Goal: Information Seeking & Learning: Learn about a topic

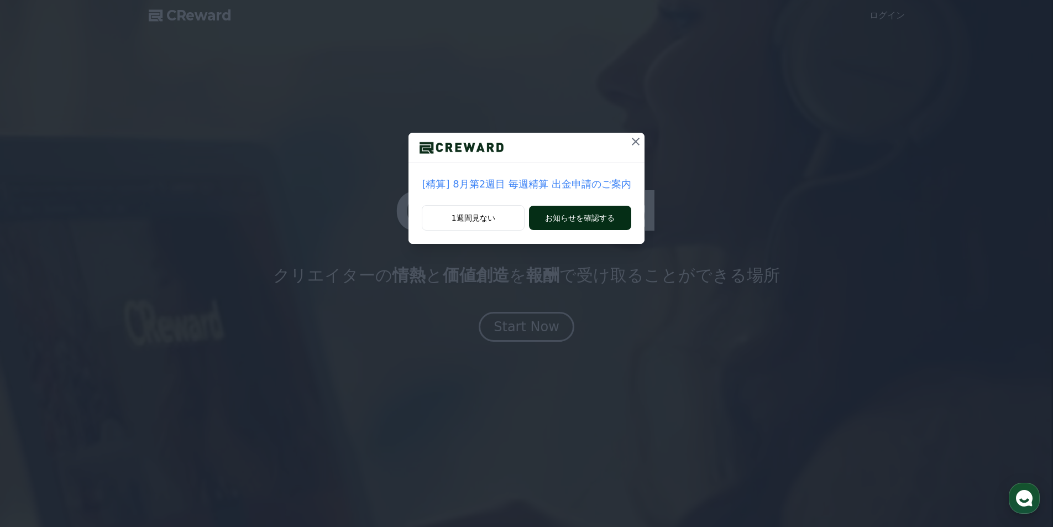
click at [579, 213] on button "お知らせを確認する" at bounding box center [580, 218] width 102 height 24
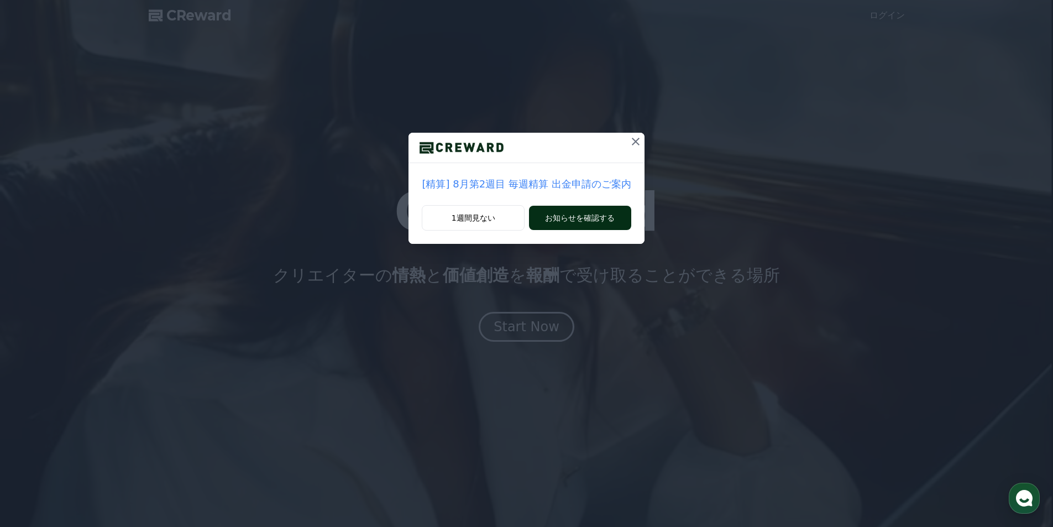
click at [552, 220] on button "お知らせを確認する" at bounding box center [580, 218] width 102 height 24
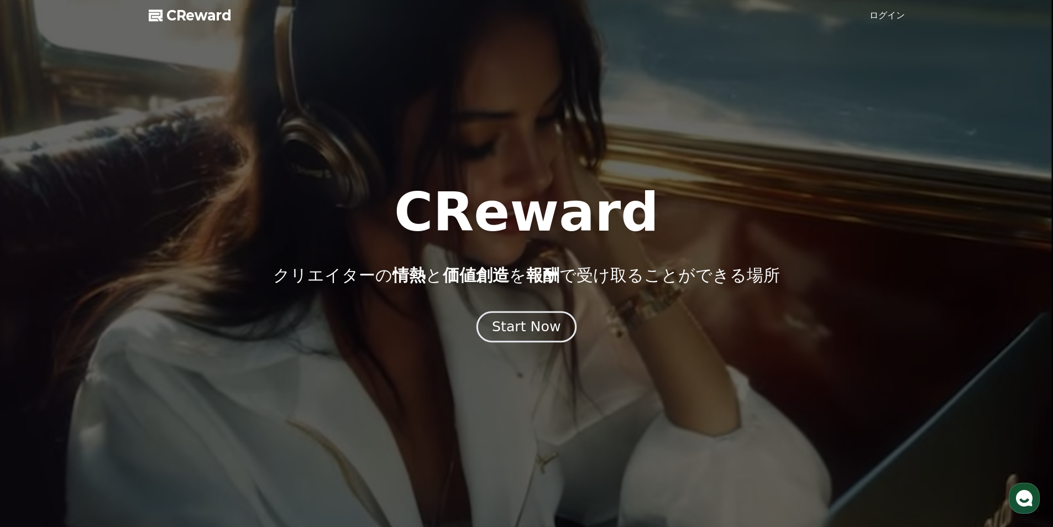
click at [512, 331] on div "Start Now" at bounding box center [526, 326] width 69 height 19
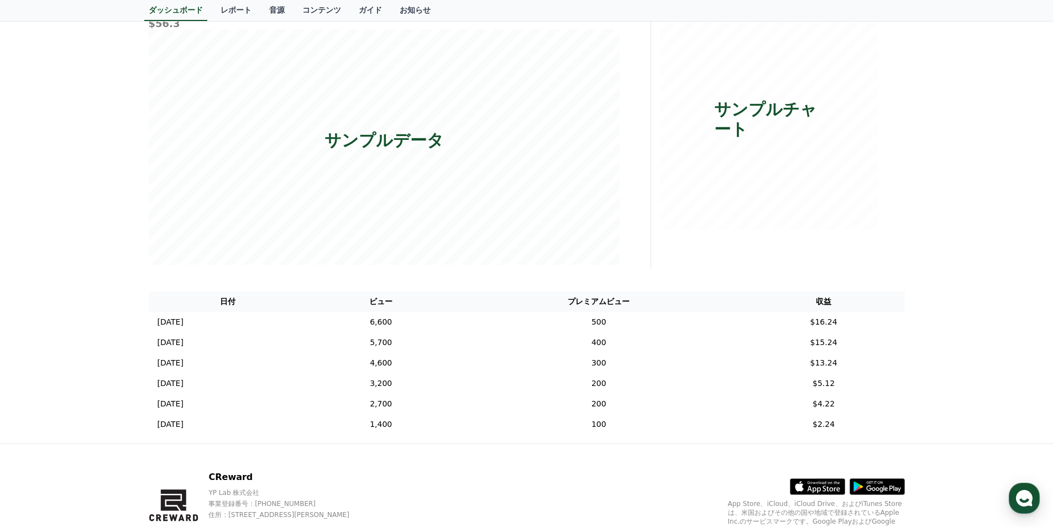
scroll to position [5, 0]
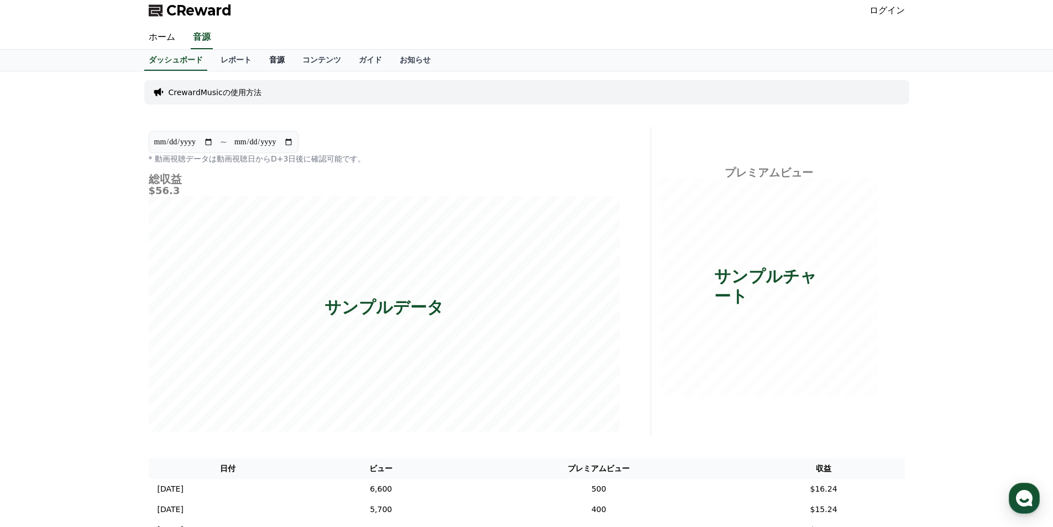
click at [260, 58] on link "音源" at bounding box center [276, 60] width 33 height 21
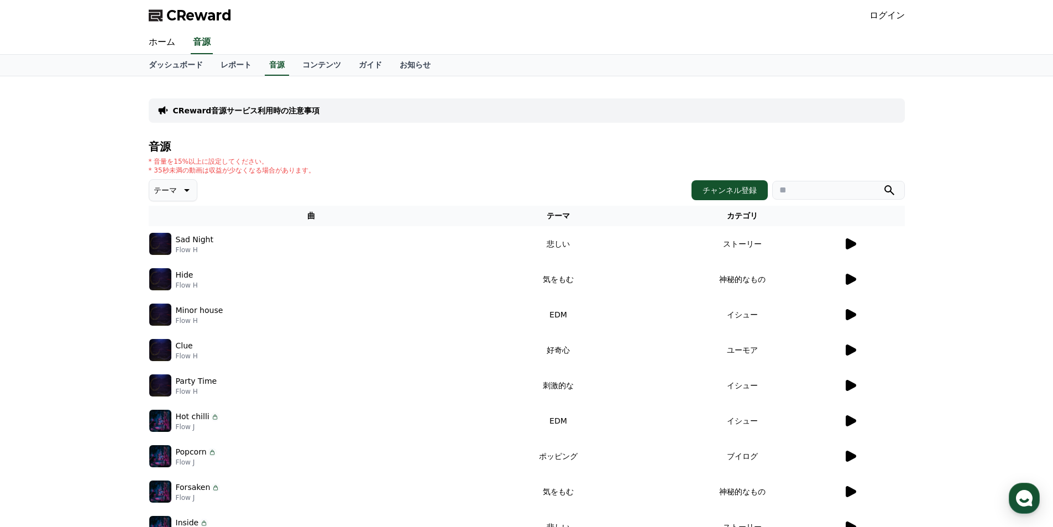
click at [851, 241] on icon at bounding box center [850, 243] width 10 height 11
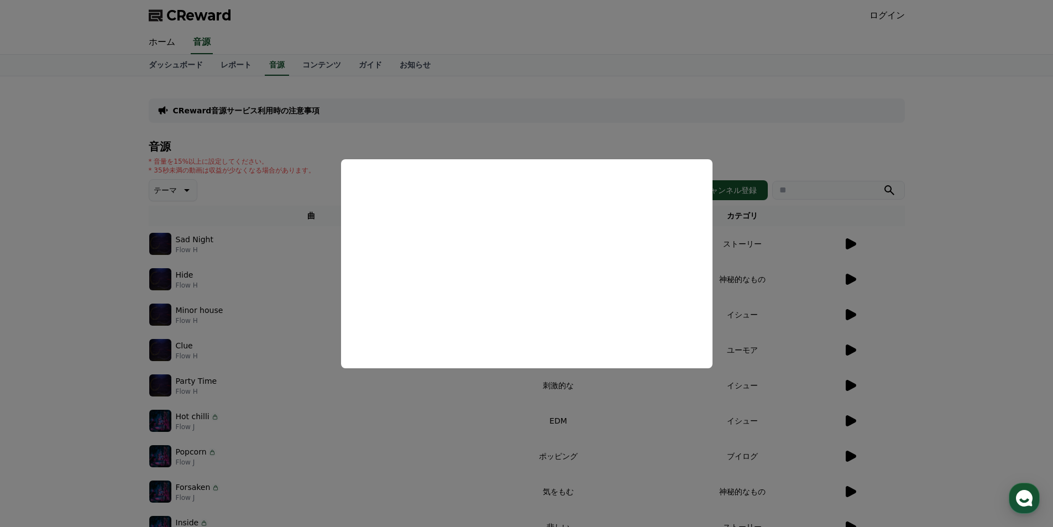
click at [824, 242] on button "close modal" at bounding box center [526, 263] width 1053 height 527
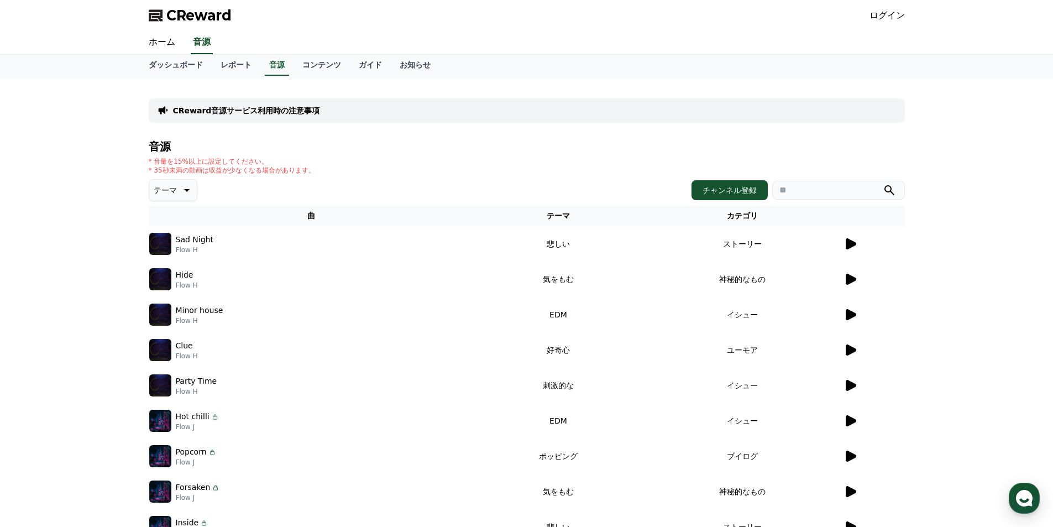
scroll to position [5, 0]
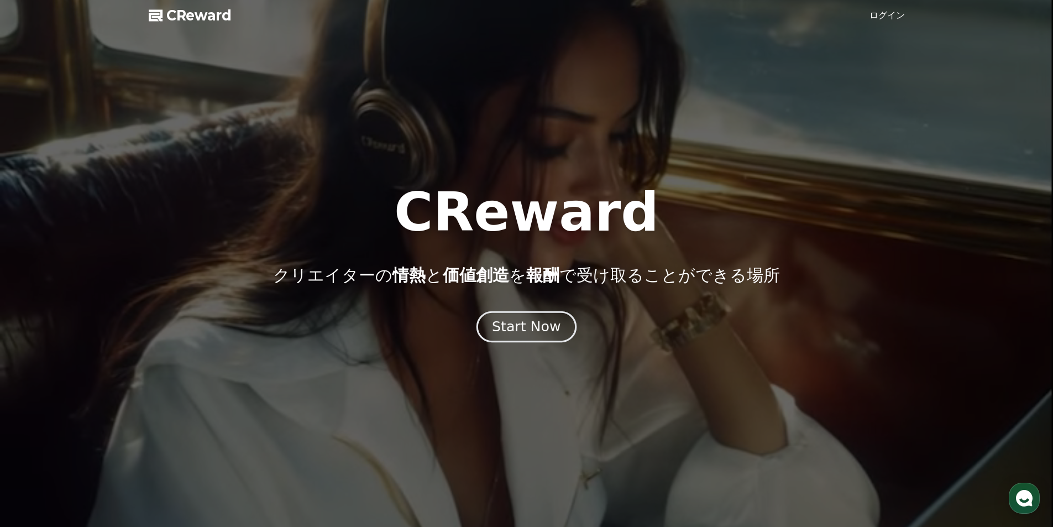
click at [519, 333] on div "Start Now" at bounding box center [526, 326] width 69 height 19
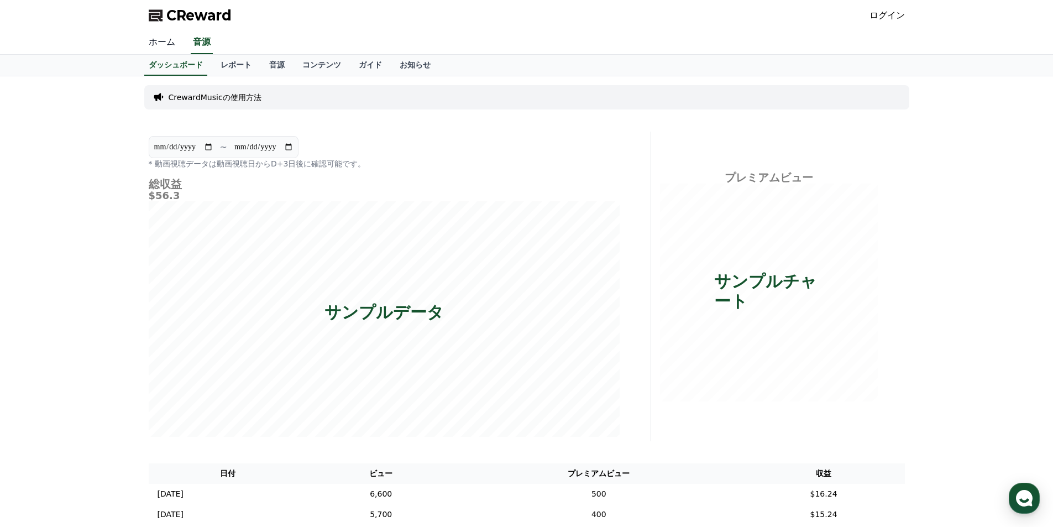
click at [151, 43] on link "ホーム" at bounding box center [162, 42] width 44 height 23
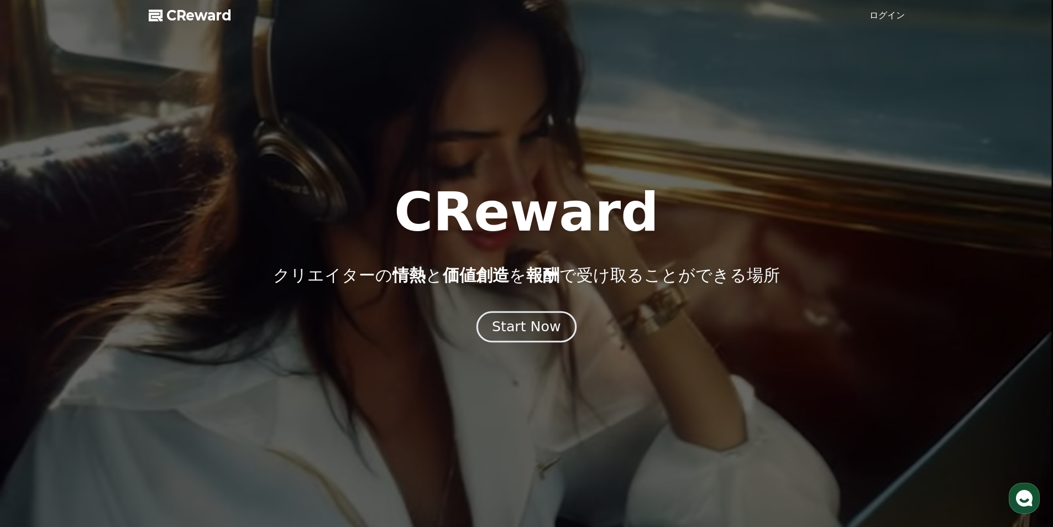
click at [533, 329] on div "Start Now" at bounding box center [526, 326] width 69 height 19
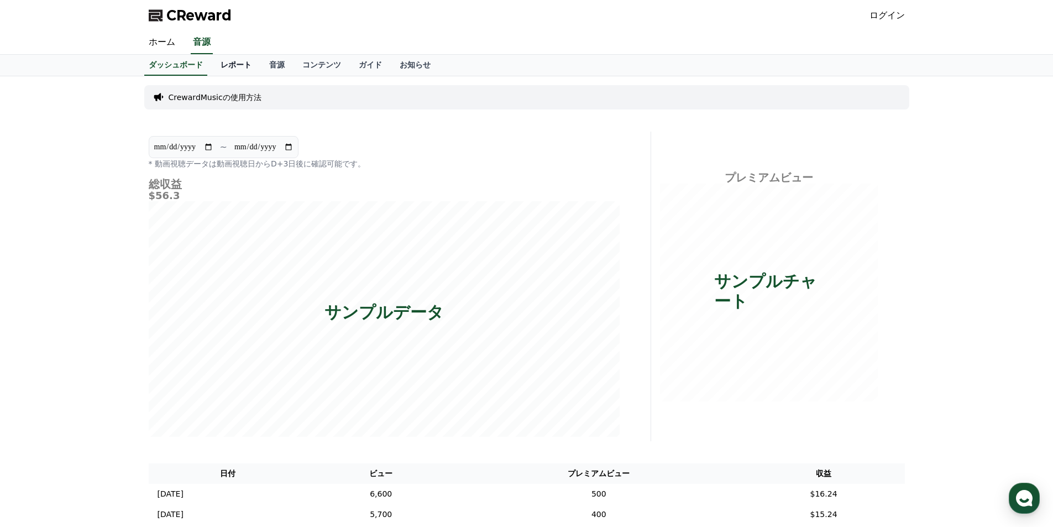
click at [221, 70] on link "レポート" at bounding box center [236, 65] width 49 height 21
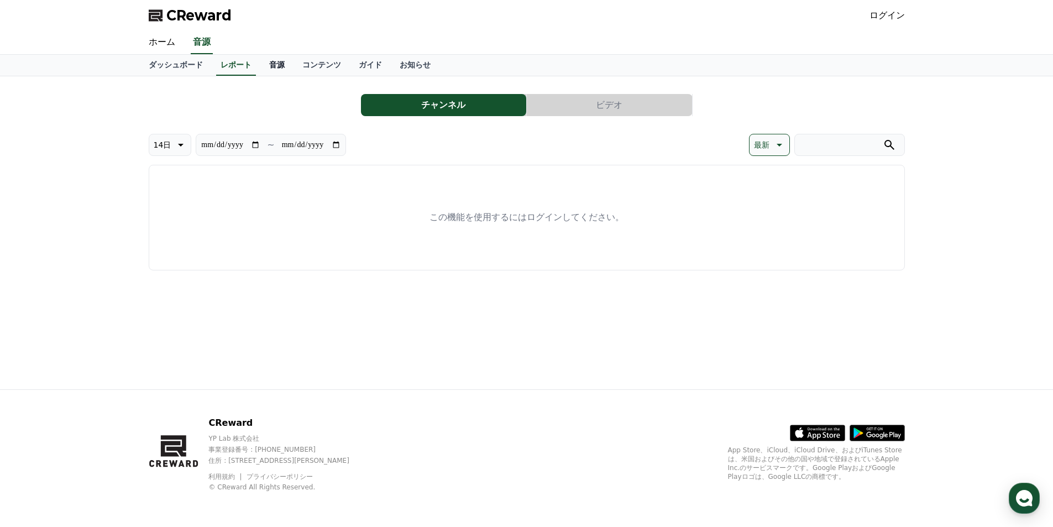
click at [260, 68] on link "音源" at bounding box center [276, 65] width 33 height 21
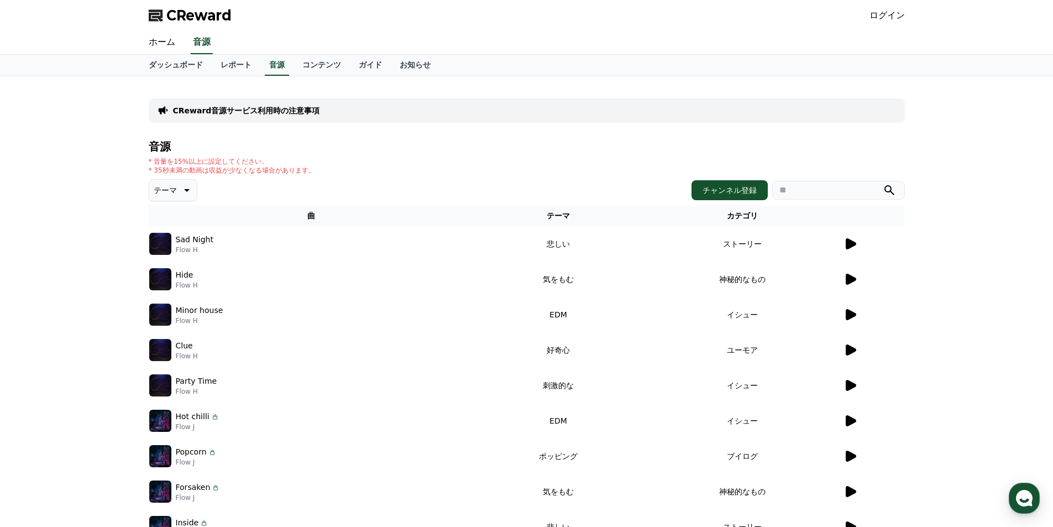
click at [845, 281] on icon at bounding box center [850, 278] width 10 height 11
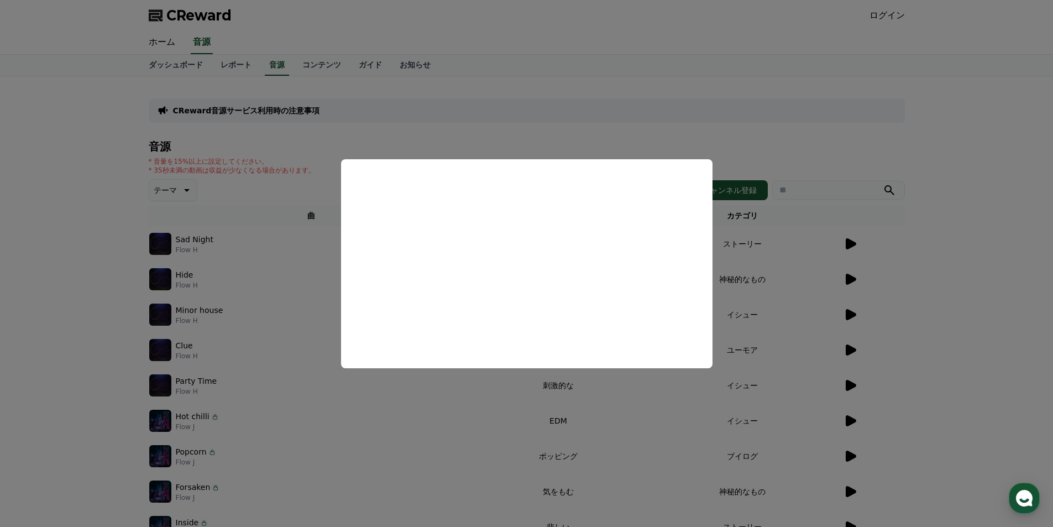
click at [940, 275] on button "close modal" at bounding box center [526, 263] width 1053 height 527
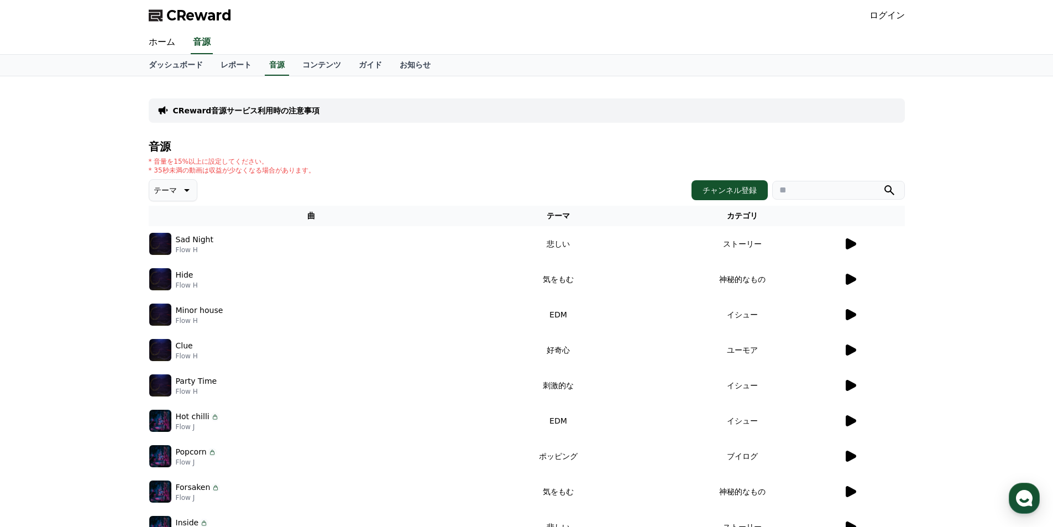
click at [939, 275] on div "CReward音源サービス利用時の注意事項 音源 * 音量を15%以上に設定してください。 * 35秒未満の動画は収益が少なくなる場合があります。 テーマ チ…" at bounding box center [526, 343] width 1053 height 534
